Goal: Task Accomplishment & Management: Manage account settings

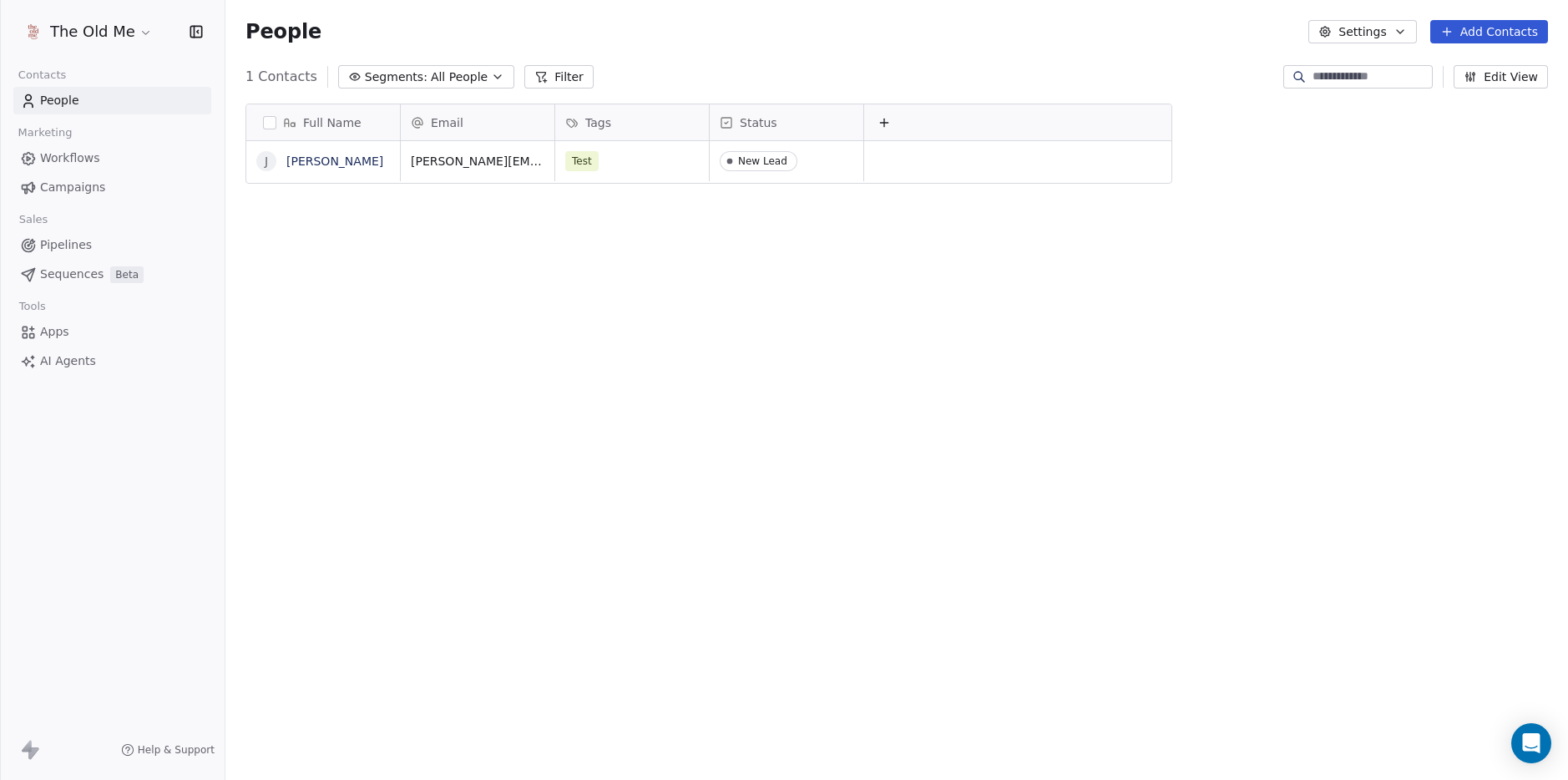
scroll to position [686, 1342]
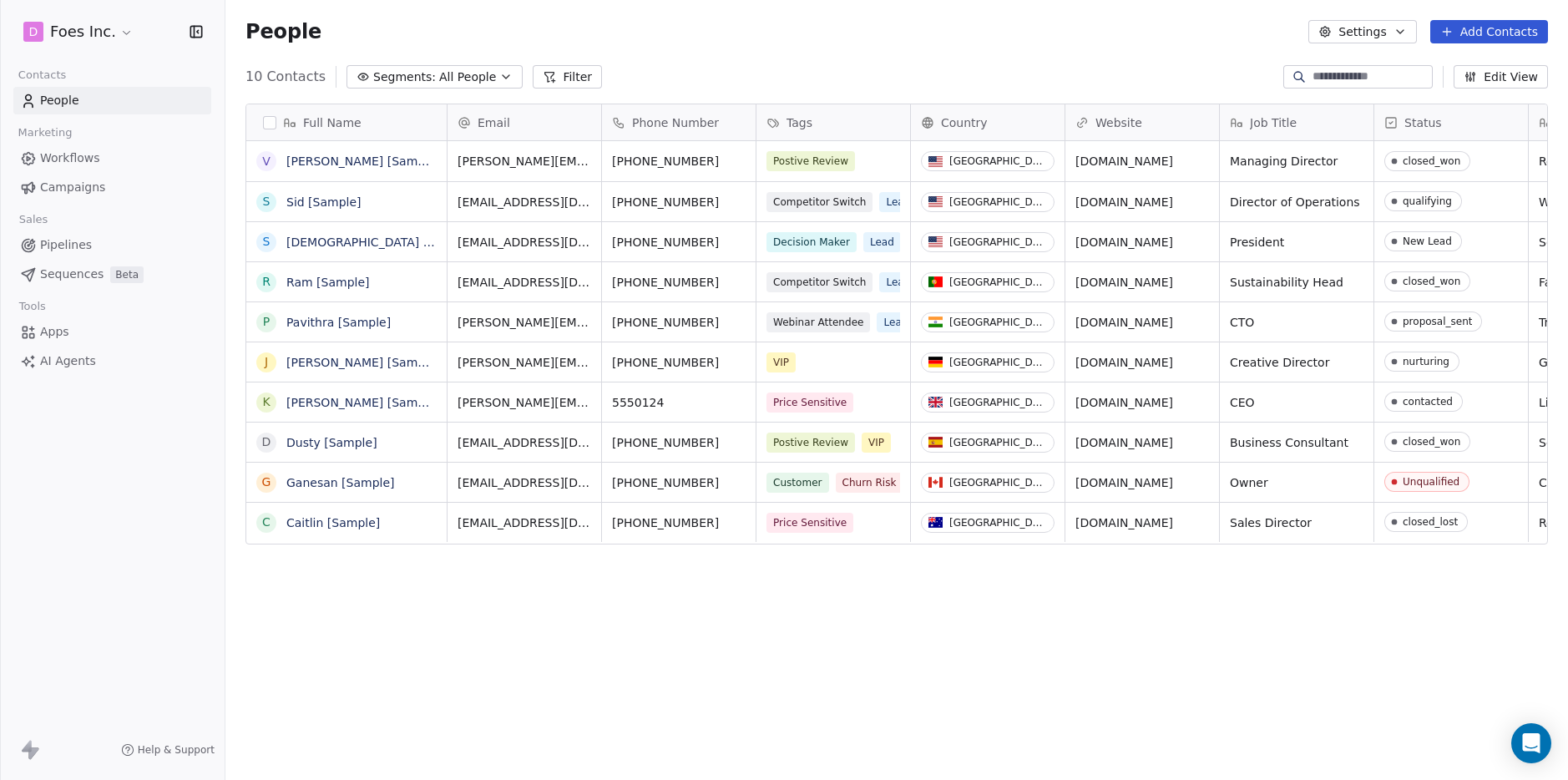
scroll to position [686, 1342]
